Goal: Information Seeking & Learning: Learn about a topic

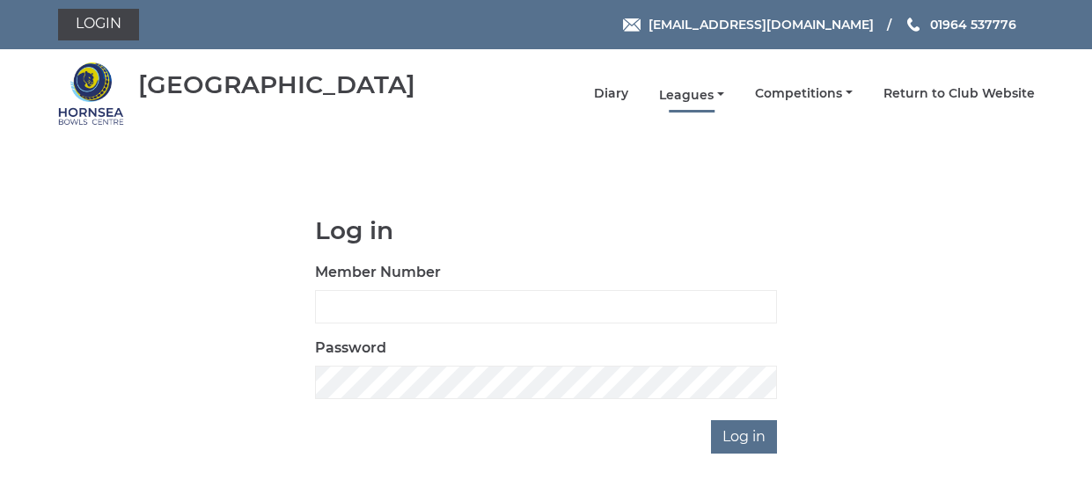
click at [699, 97] on link "Leagues" at bounding box center [691, 95] width 65 height 17
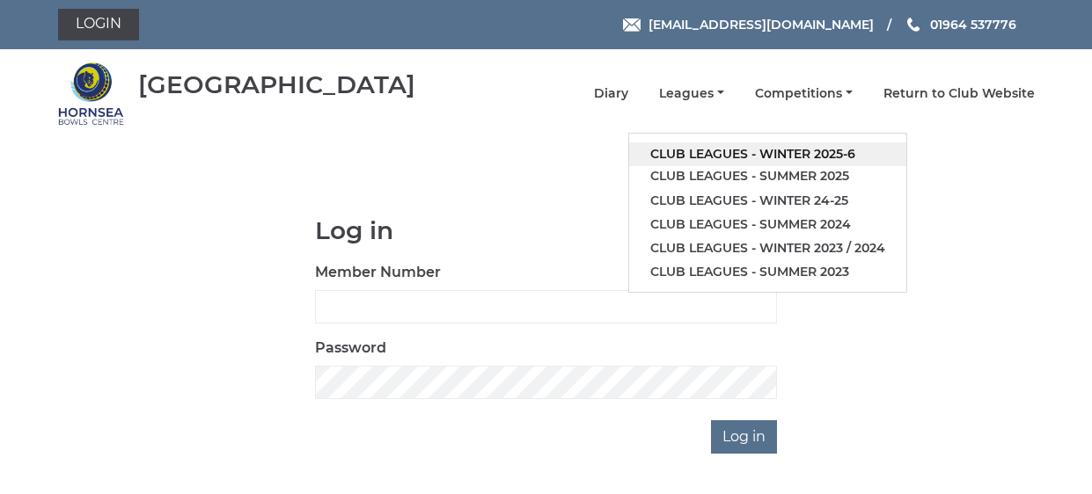
click at [726, 150] on link "Club leagues - Winter 2025-6" at bounding box center [767, 154] width 277 height 24
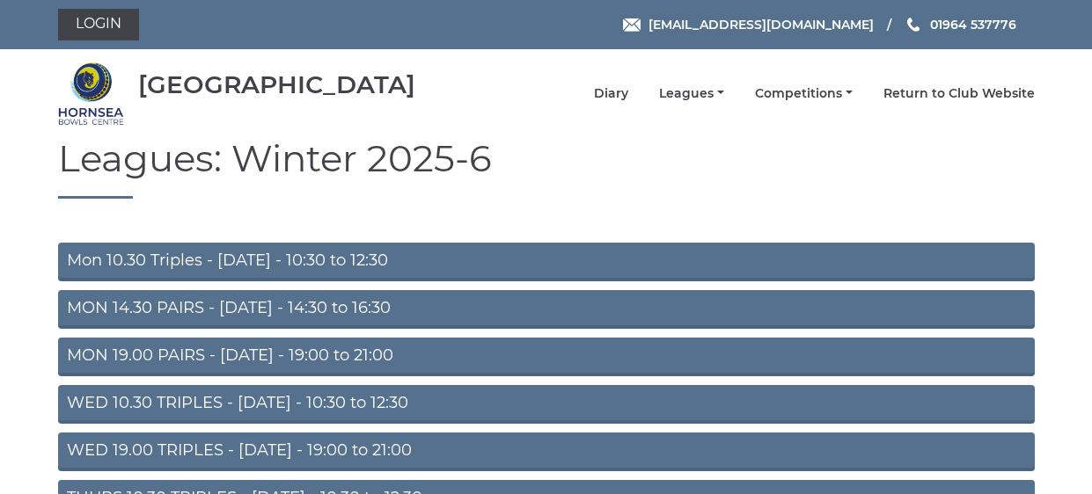
click at [230, 303] on link "MON 14.30 PAIRS - Monday - 14:30 to 16:30" at bounding box center [546, 309] width 976 height 39
